Goal: Task Accomplishment & Management: Manage account settings

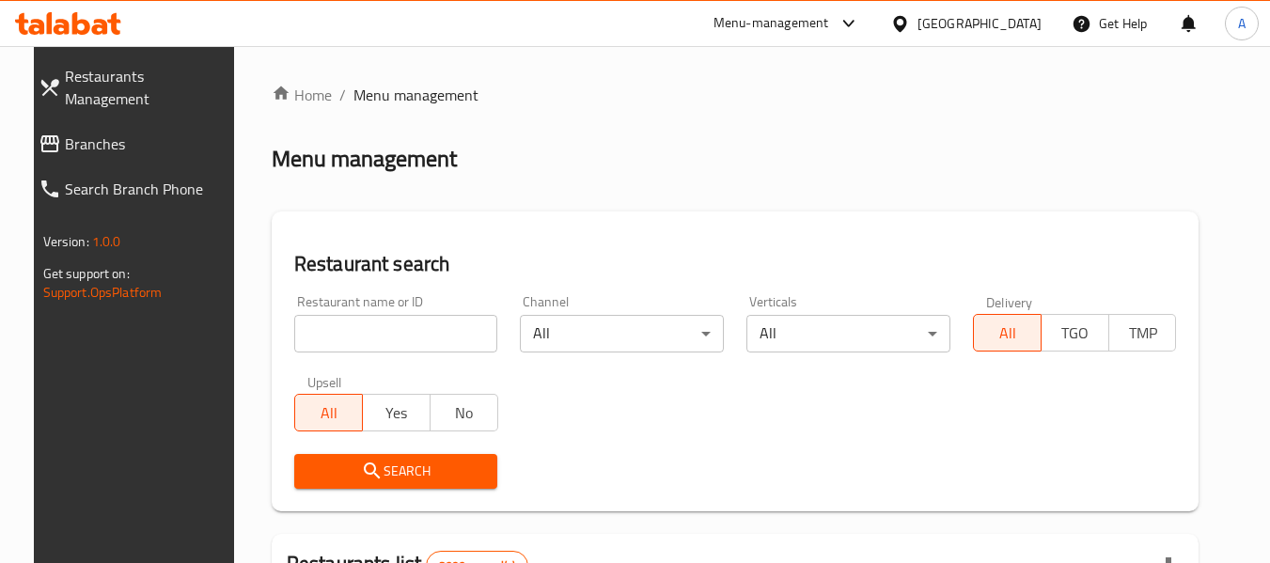
click at [332, 335] on input "search" at bounding box center [396, 334] width 204 height 38
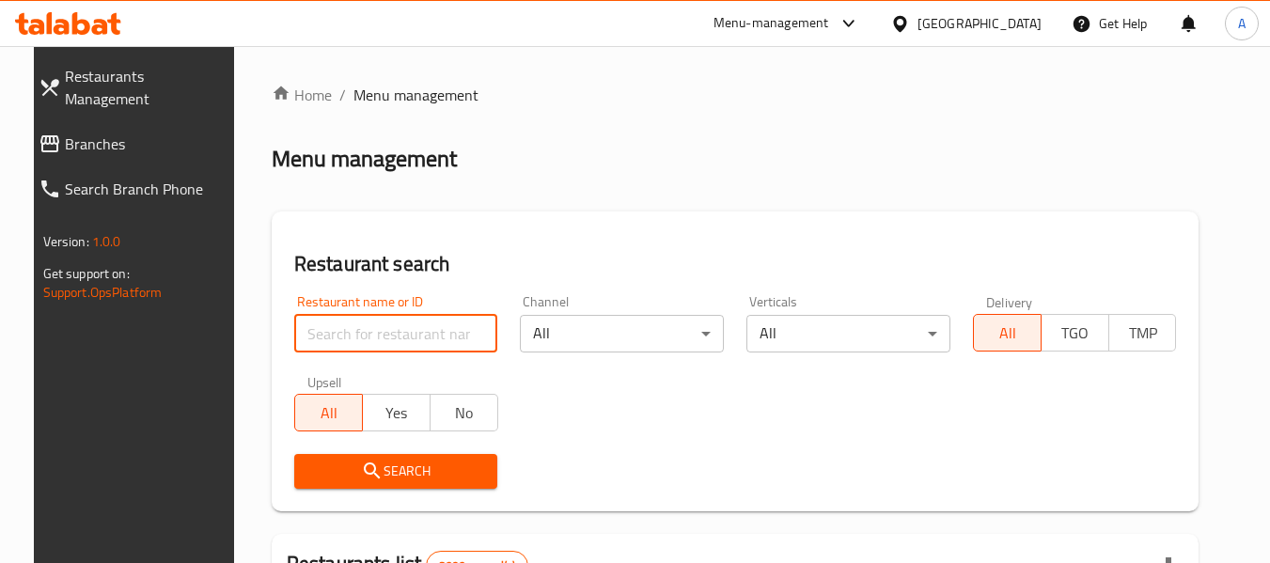
paste input "701097"
type input "701097"
click button "Search" at bounding box center [396, 471] width 204 height 35
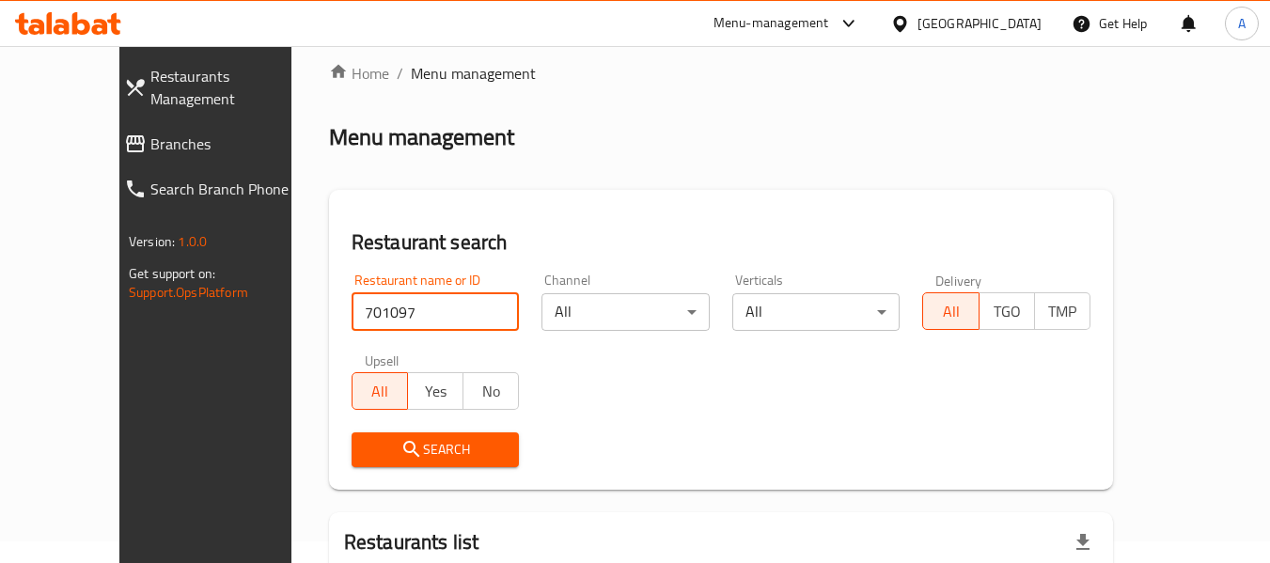
scroll to position [17, 0]
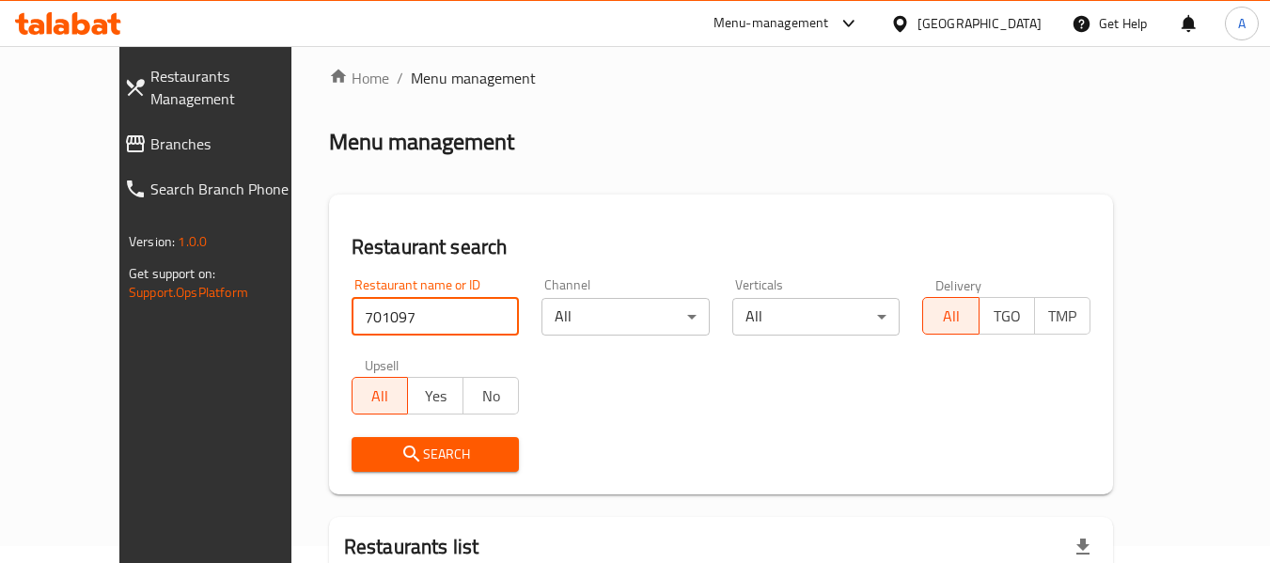
click at [1025, 24] on div "[GEOGRAPHIC_DATA]" at bounding box center [980, 23] width 124 height 21
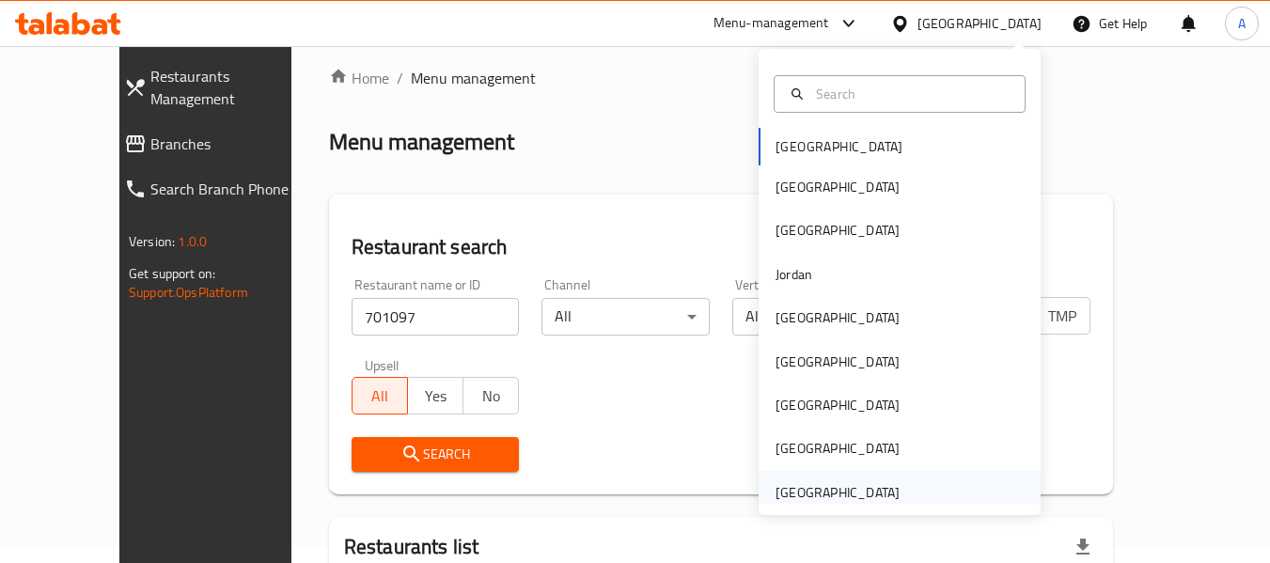
click at [845, 498] on div "[GEOGRAPHIC_DATA]" at bounding box center [838, 492] width 124 height 21
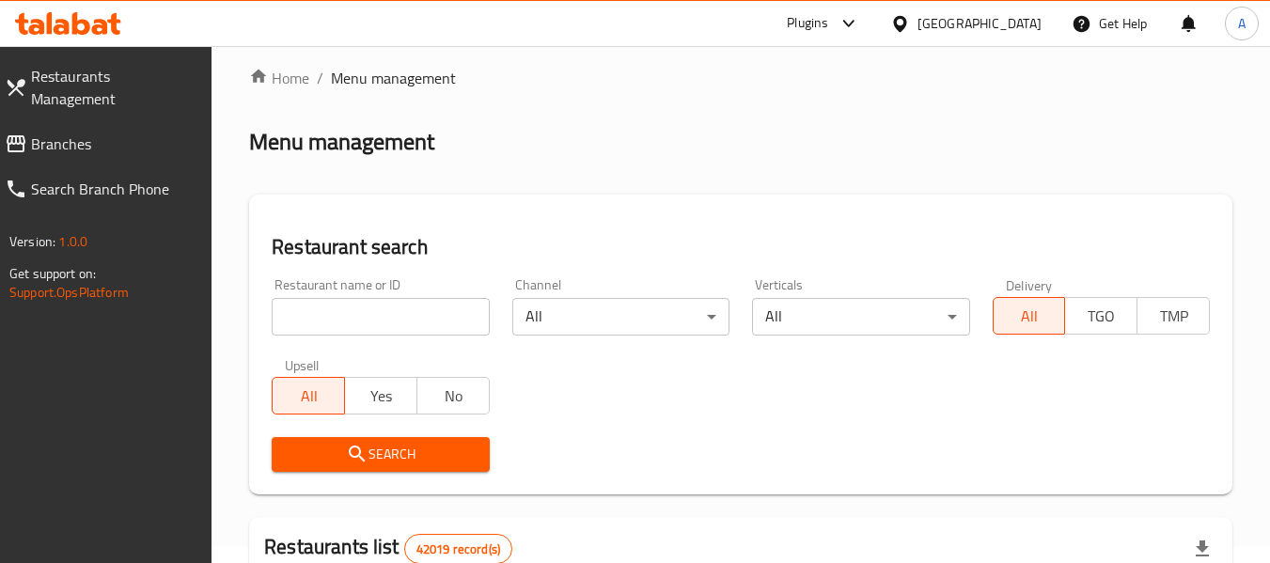
click at [315, 295] on div "Restaurant name or ID Restaurant name or ID" at bounding box center [380, 306] width 217 height 57
click at [346, 306] on input "search" at bounding box center [380, 317] width 217 height 38
paste input "701097"
type input "701097"
click button "Search" at bounding box center [380, 454] width 217 height 35
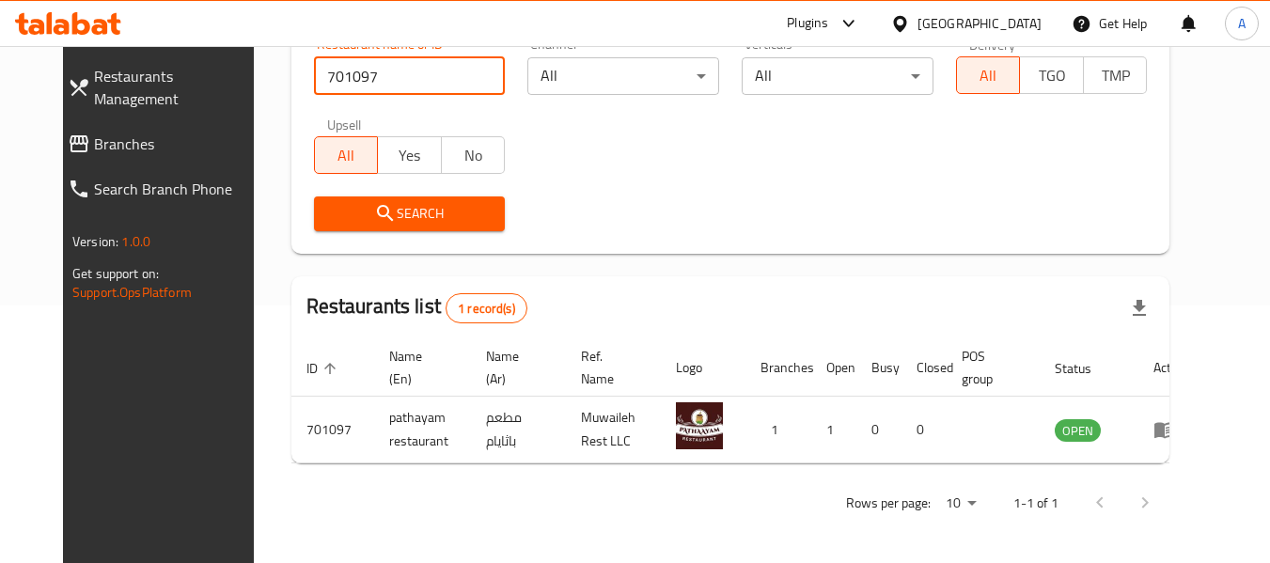
scroll to position [259, 0]
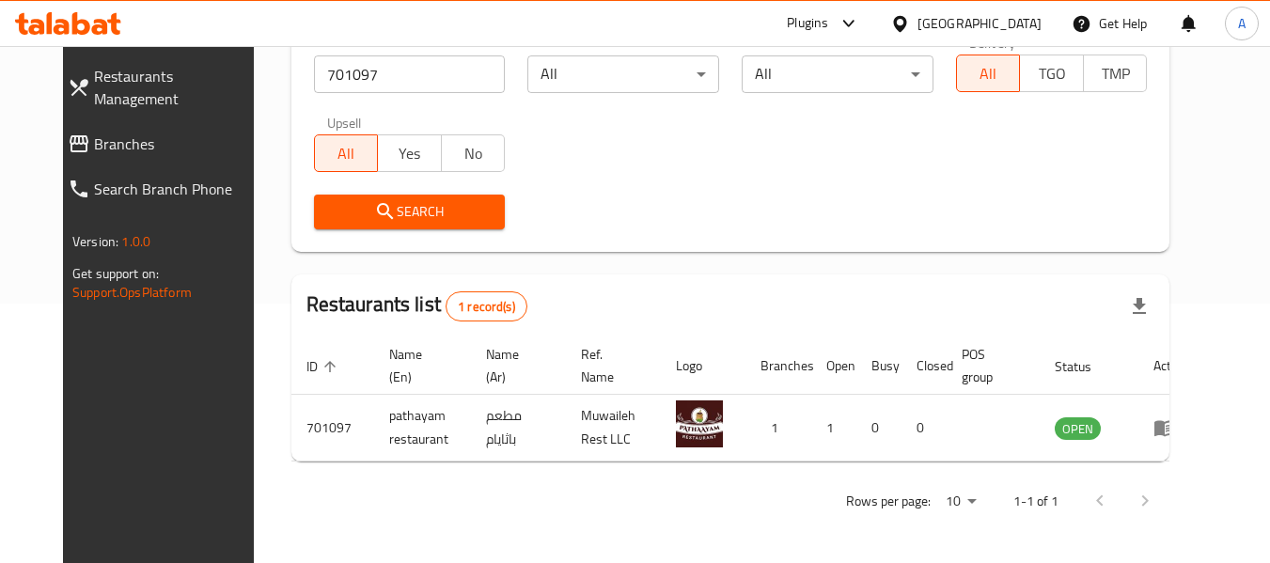
click at [642, 517] on div "Rows per page: 10 1-1 of 1" at bounding box center [730, 501] width 879 height 49
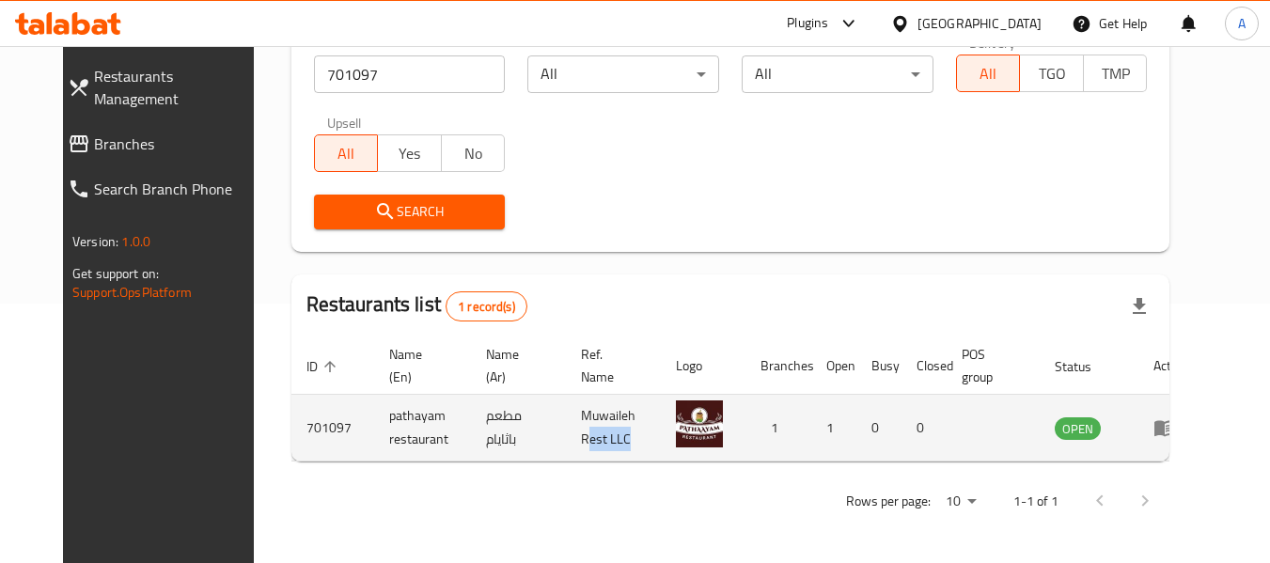
drag, startPoint x: 661, startPoint y: 431, endPoint x: 583, endPoint y: 429, distance: 78.0
click at [583, 429] on td "Muwaileh Rest LLC" at bounding box center [613, 428] width 95 height 67
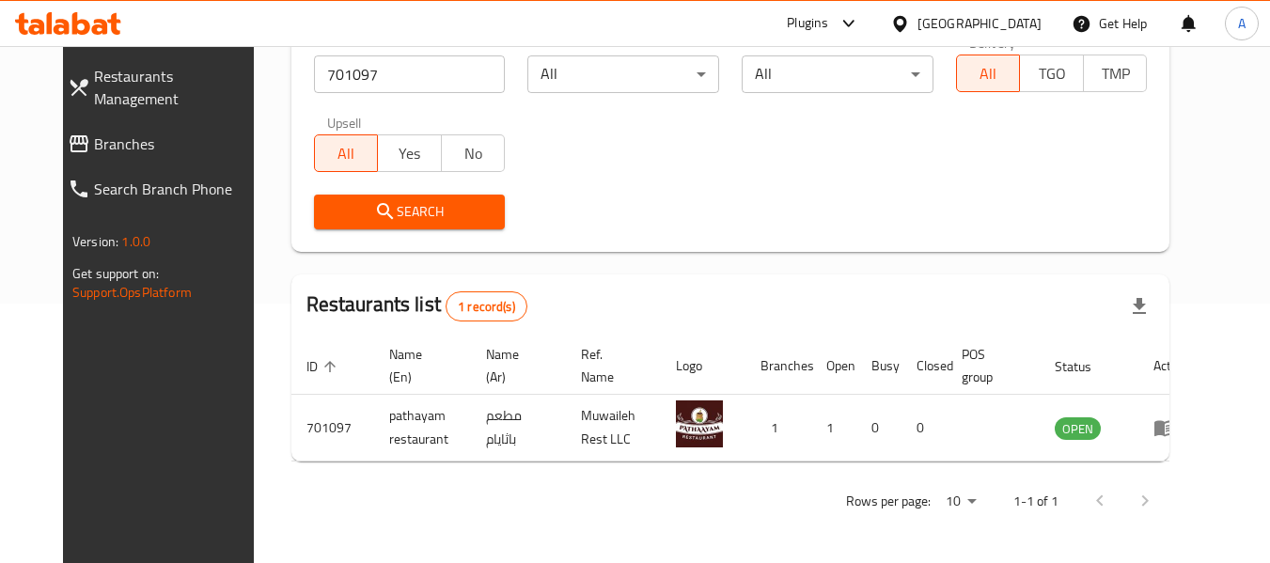
click at [513, 486] on div "Rows per page: 10 1-1 of 1" at bounding box center [730, 501] width 879 height 49
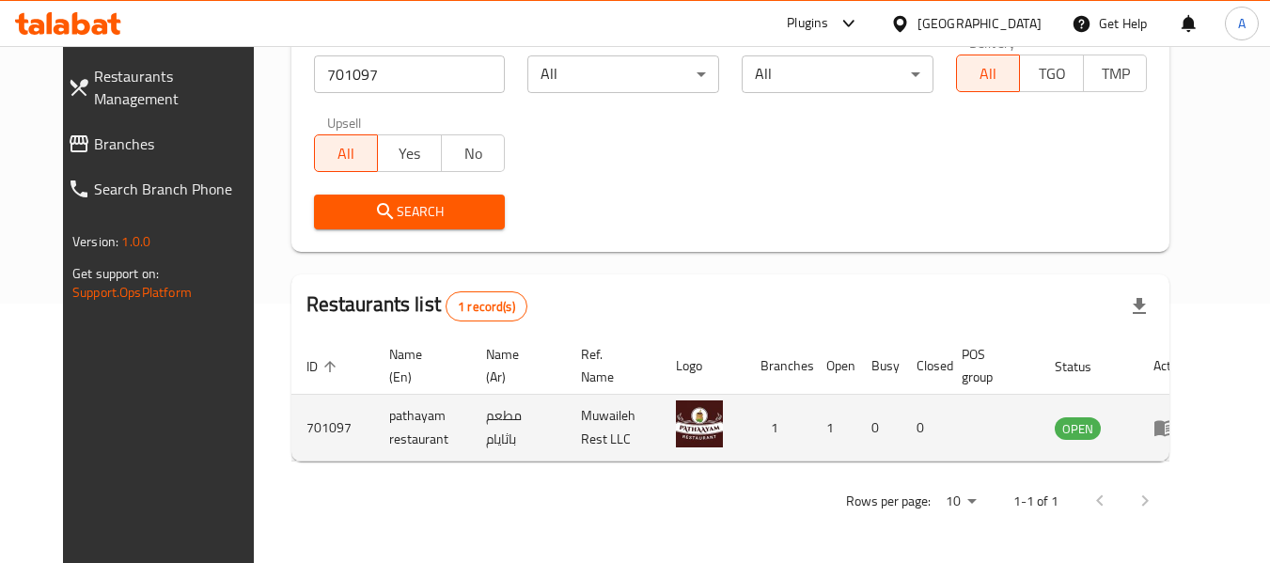
click at [389, 416] on td "pathayam restaurant" at bounding box center [422, 428] width 97 height 67
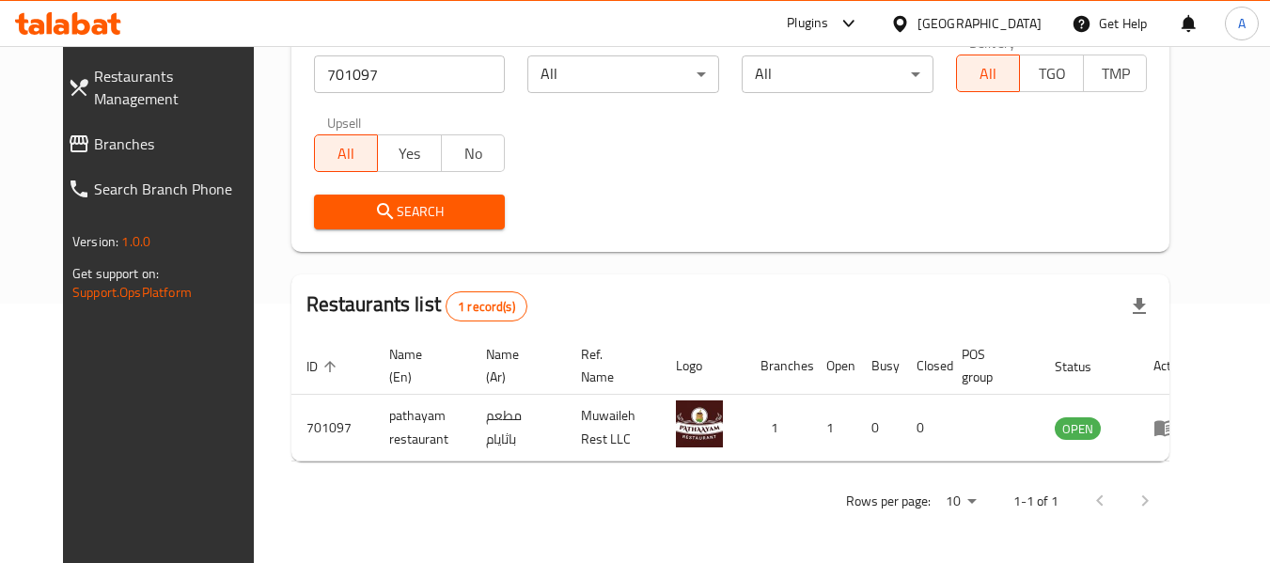
click at [437, 512] on div "Rows per page: 10 1-1 of 1" at bounding box center [730, 501] width 879 height 49
click at [574, 474] on div "Home / Menu management Menu management Restaurant search Restaurant name or ID …" at bounding box center [730, 174] width 879 height 701
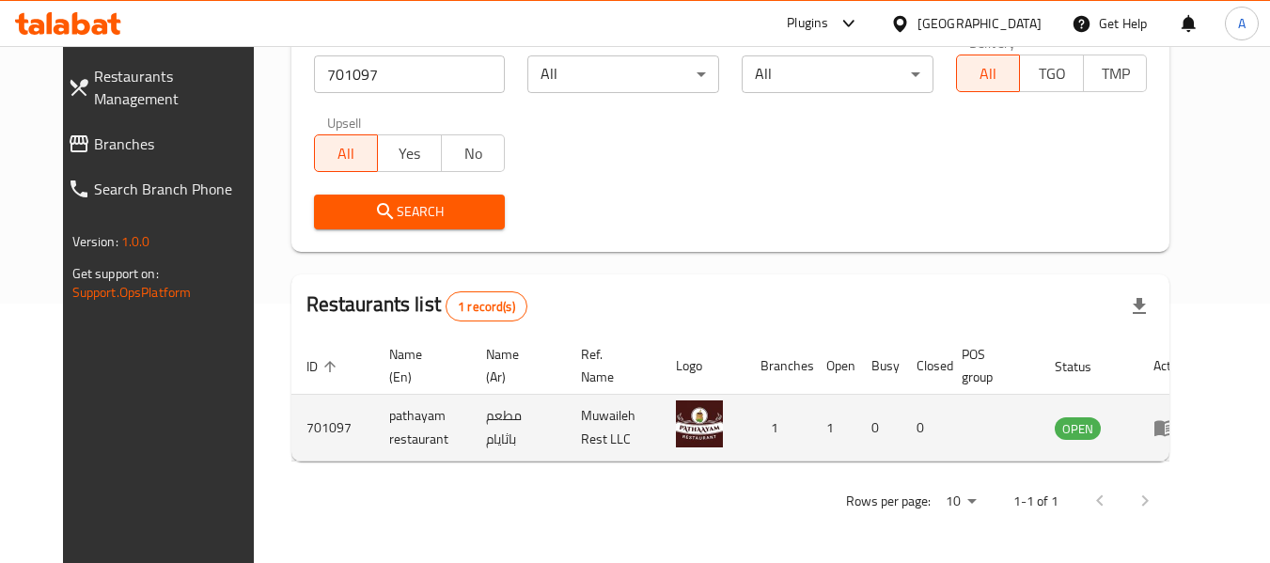
click at [385, 420] on td "pathayam restaurant" at bounding box center [422, 428] width 97 height 67
copy td "pathayam"
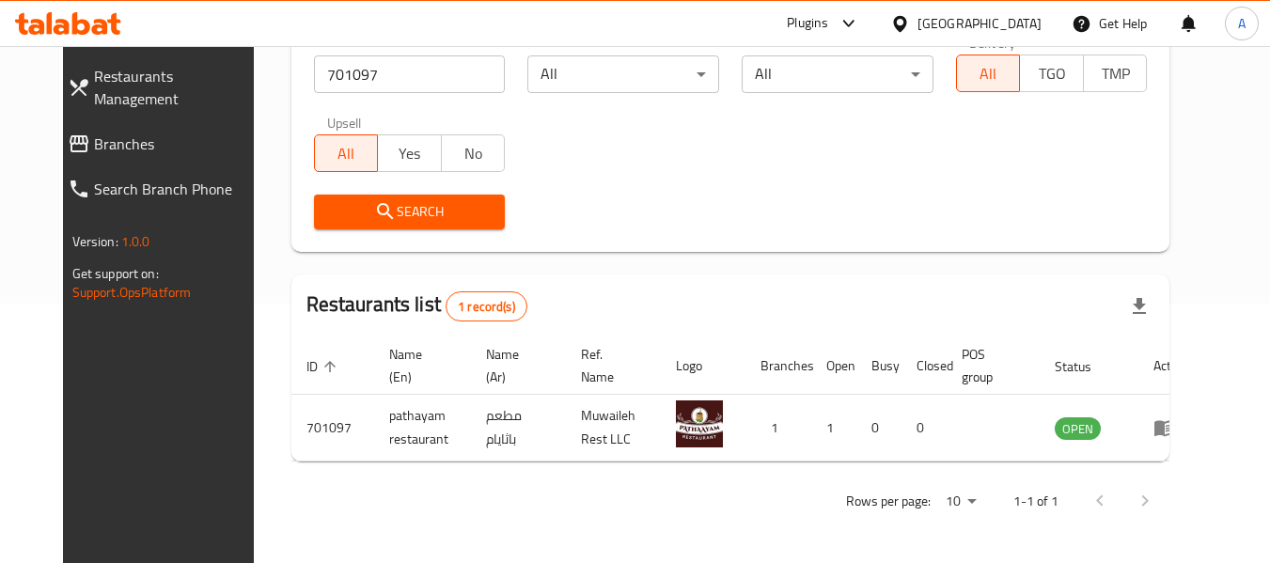
click at [454, 493] on div "Rows per page: 10 1-1 of 1" at bounding box center [730, 501] width 879 height 49
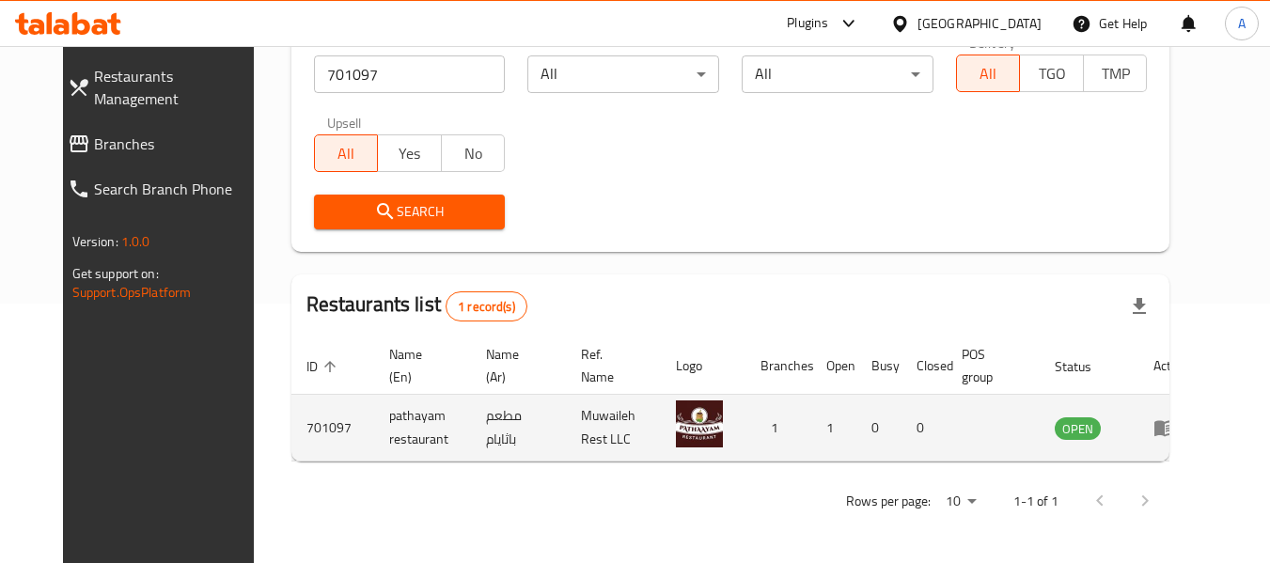
click at [378, 412] on td "pathayam restaurant" at bounding box center [422, 428] width 97 height 67
copy td "pathayam"
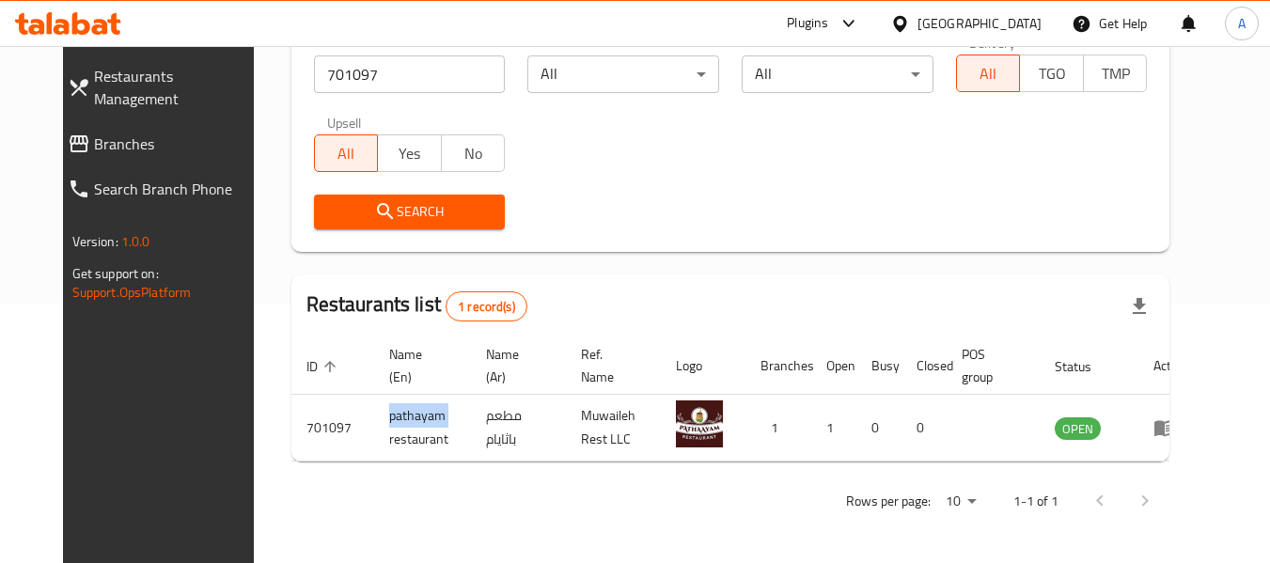
click at [479, 479] on div "Rows per page: 10 1-1 of 1" at bounding box center [730, 501] width 879 height 49
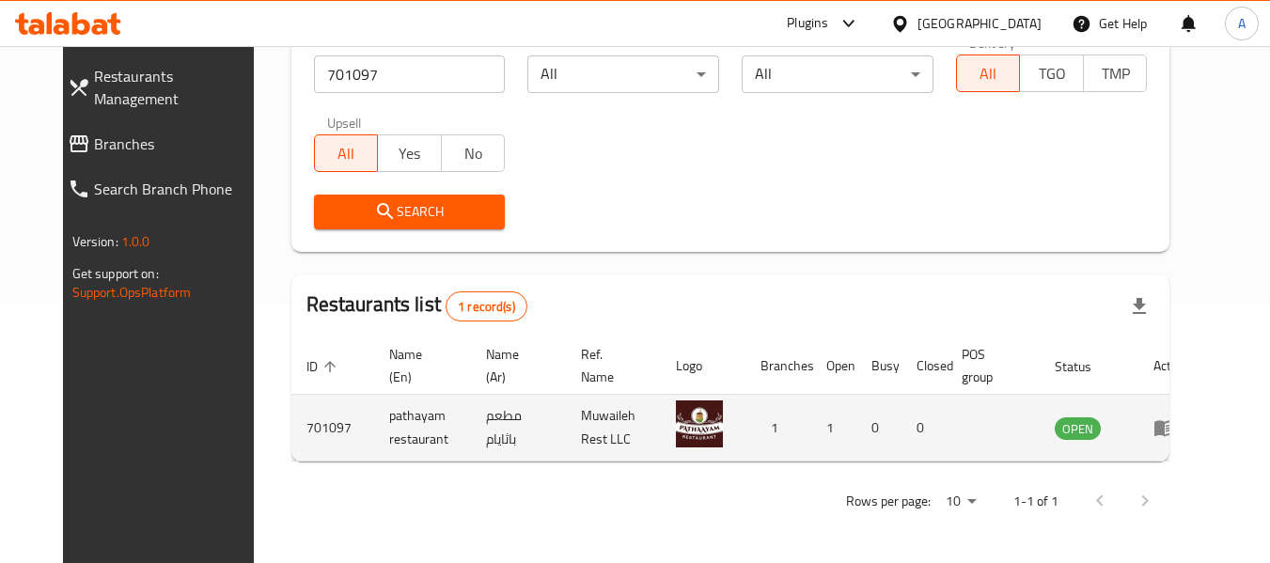
click at [384, 415] on td "pathayam restaurant" at bounding box center [422, 428] width 97 height 67
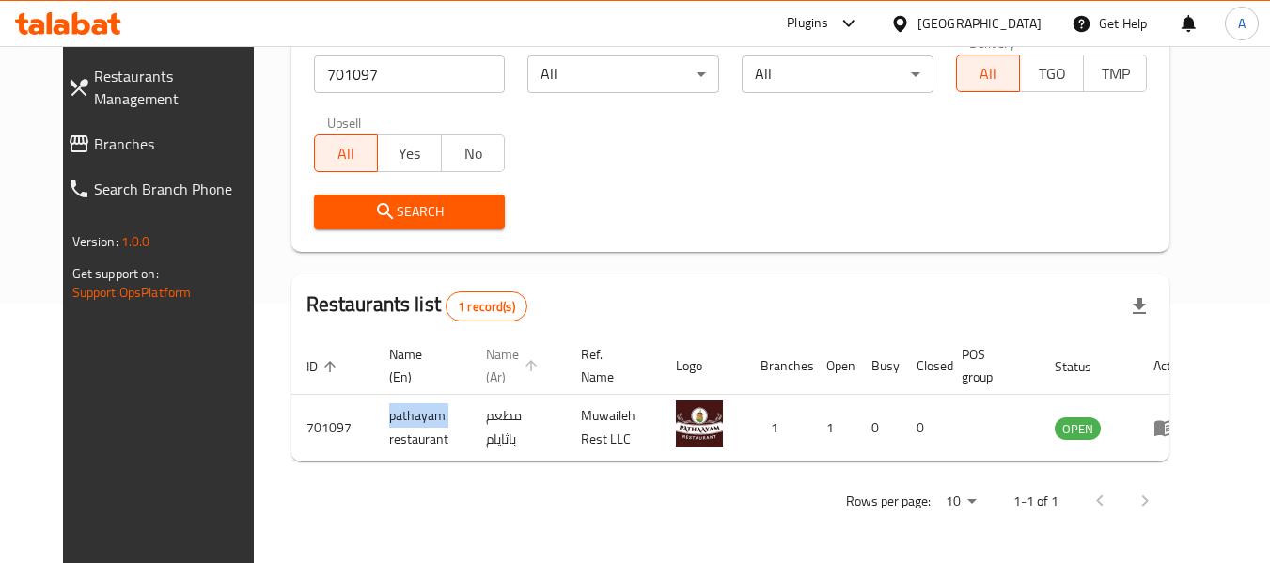
copy td "pathayam"
click at [474, 467] on div "Home / Menu management Menu management Restaurant search Restaurant name or ID …" at bounding box center [730, 174] width 879 height 701
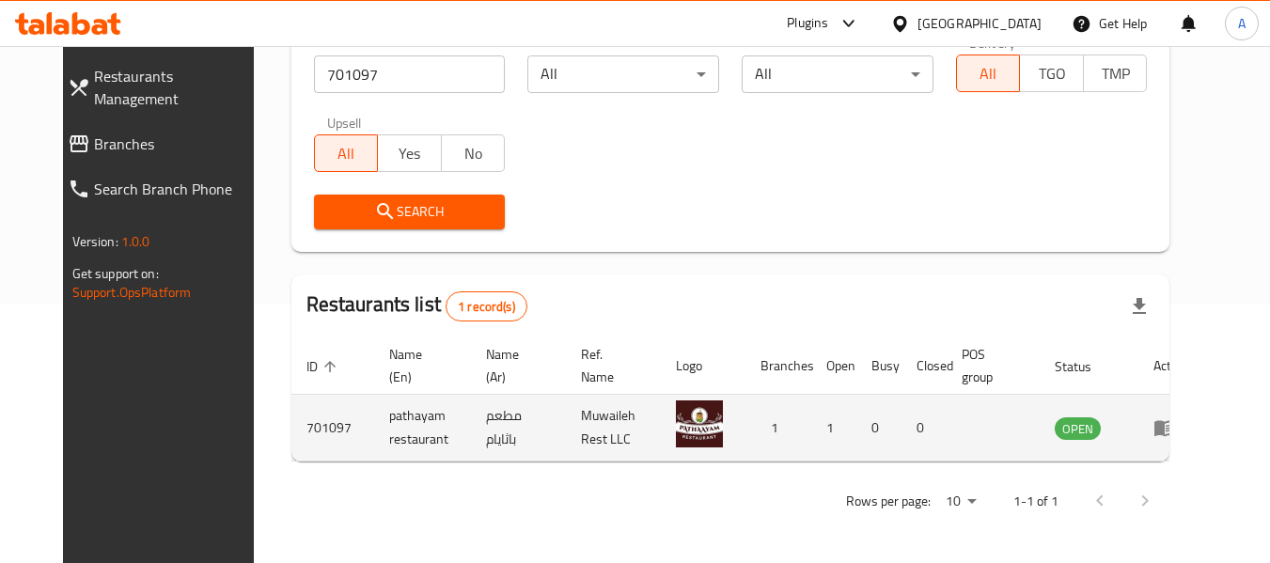
click at [382, 413] on td "pathayam restaurant" at bounding box center [422, 428] width 97 height 67
copy td "pathayam restaurant"
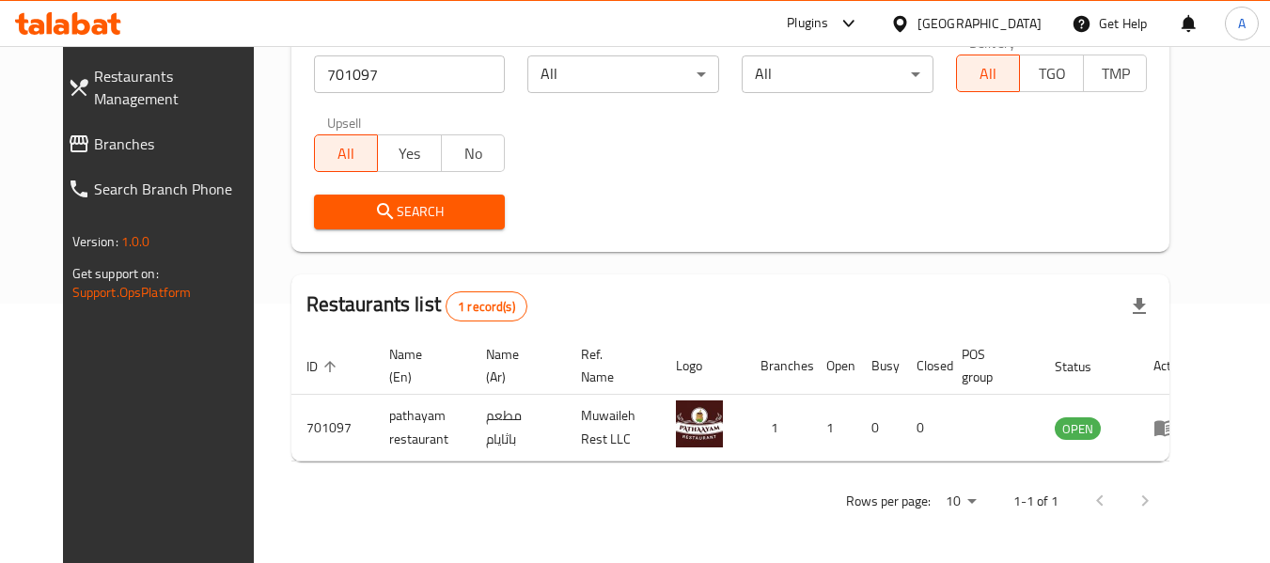
click at [424, 491] on div "Rows per page: 10 1-1 of 1" at bounding box center [730, 501] width 879 height 49
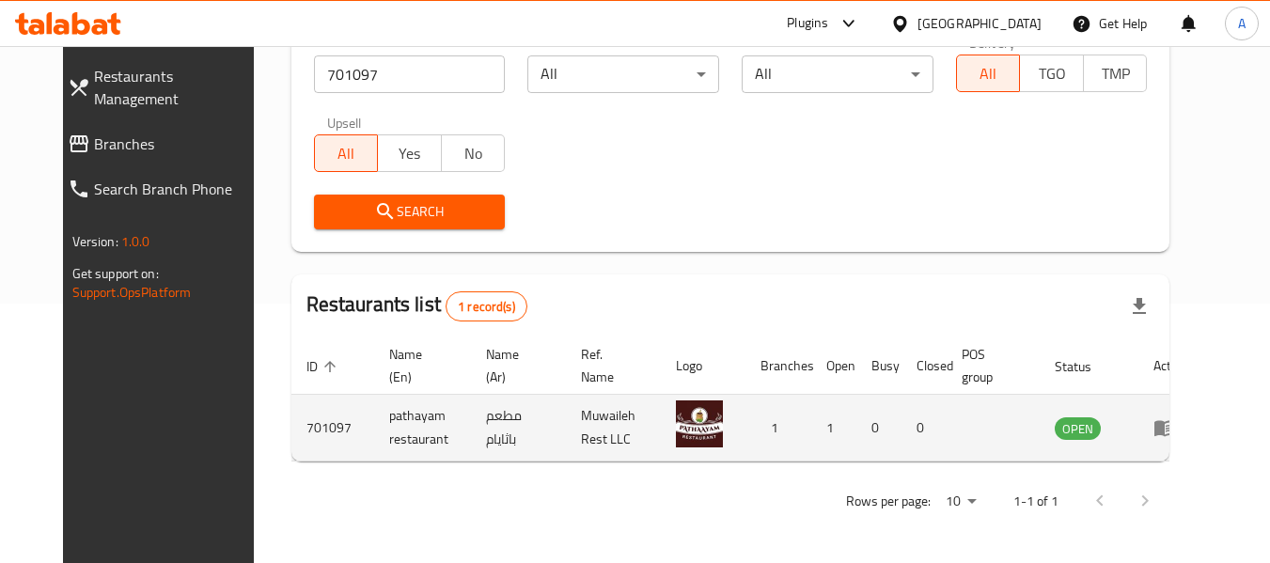
click at [376, 408] on td "pathayam restaurant" at bounding box center [422, 428] width 97 height 67
copy td "pathayam"
click at [478, 456] on td "مطعم باثايام" at bounding box center [518, 428] width 95 height 67
click at [379, 411] on td "pathayam restaurant" at bounding box center [422, 428] width 97 height 67
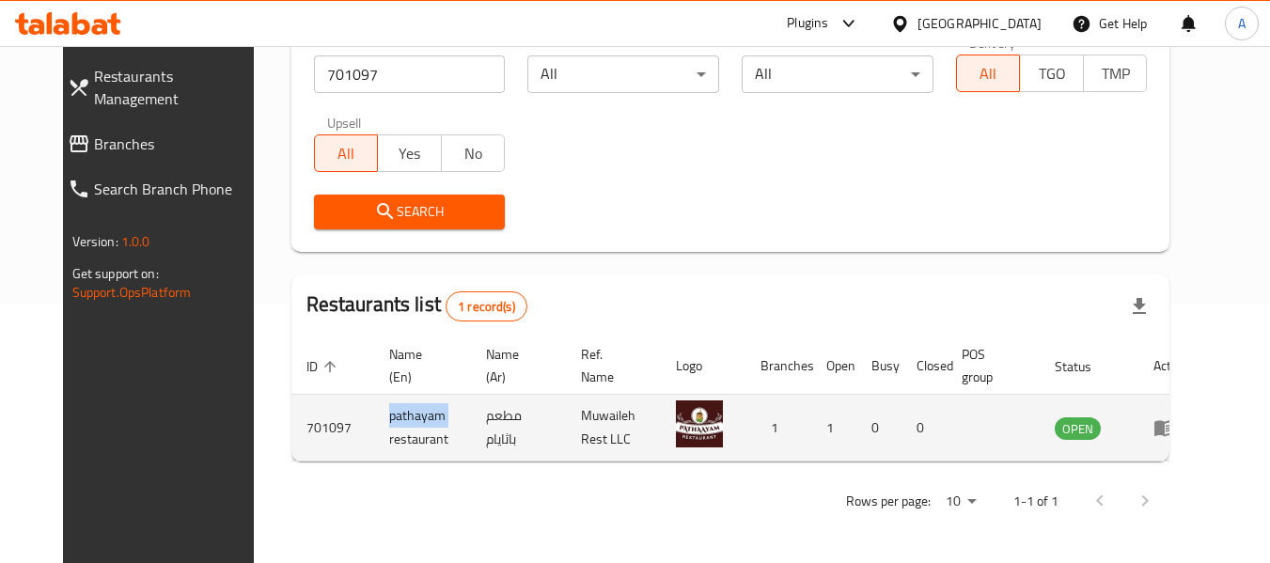
click at [379, 411] on td "pathayam restaurant" at bounding box center [422, 428] width 97 height 67
copy td "pathayam"
click at [374, 417] on td "pathayam restaurant" at bounding box center [422, 428] width 97 height 67
click at [1175, 424] on icon "enhanced table" at bounding box center [1164, 429] width 21 height 16
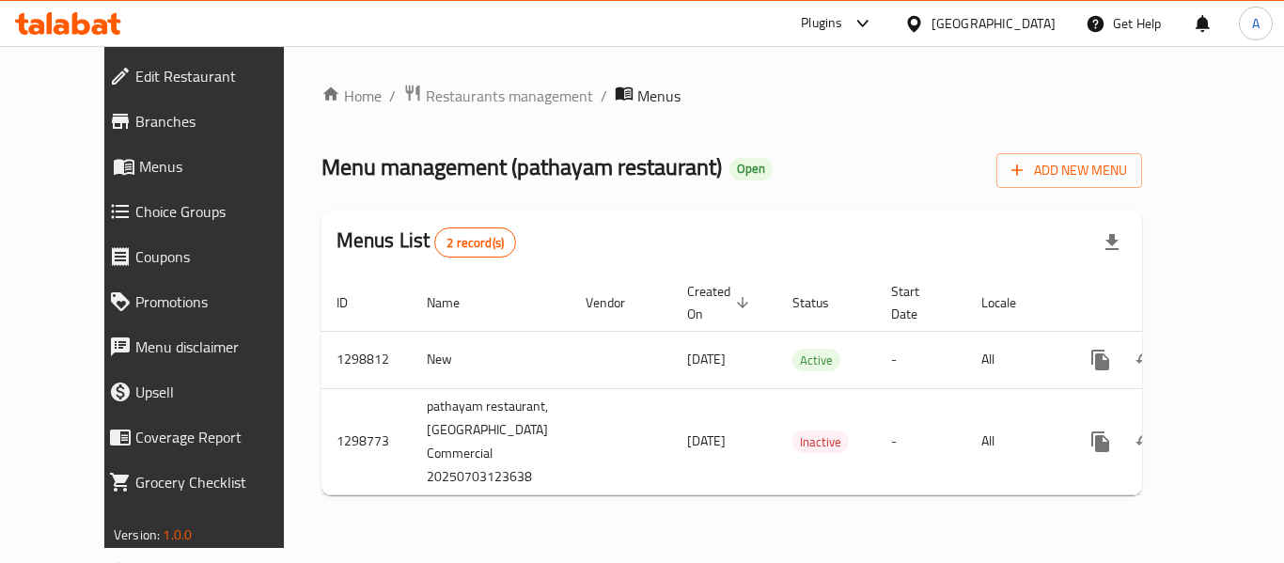
click at [135, 70] on span "Edit Restaurant" at bounding box center [219, 76] width 168 height 23
